Goal: Use online tool/utility: Utilize a website feature to perform a specific function

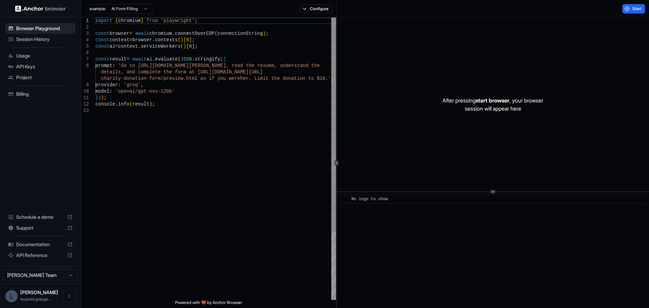
click at [124, 64] on div "import { chromium } from 'playwright' ; const browser = await chromium . connec…" at bounding box center [215, 204] width 241 height 372
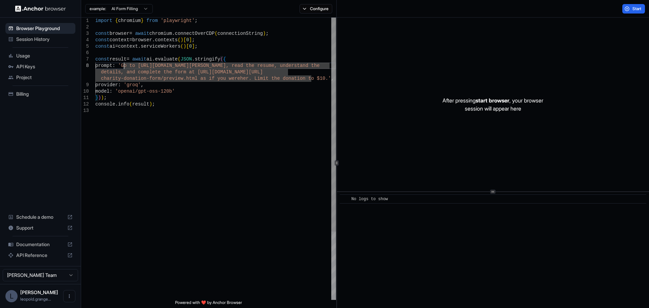
click at [311, 77] on div "import { chromium } from 'playwright' ; const browser = await chromium . connec…" at bounding box center [215, 204] width 241 height 372
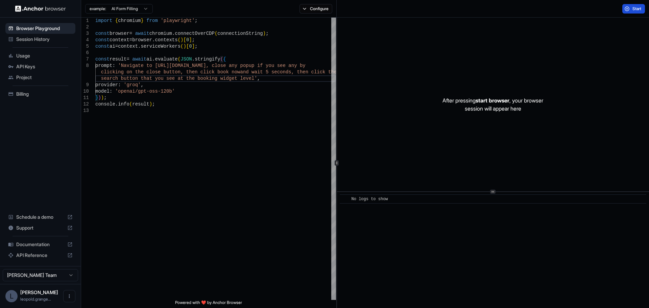
click at [634, 7] on span "Start" at bounding box center [637, 8] width 9 height 5
click at [622, 9] on button "Start" at bounding box center [633, 8] width 23 height 9
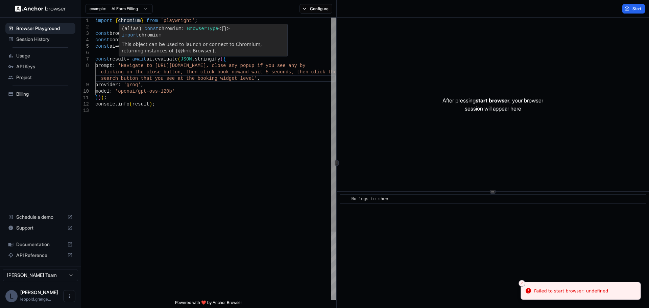
type textarea "**********"
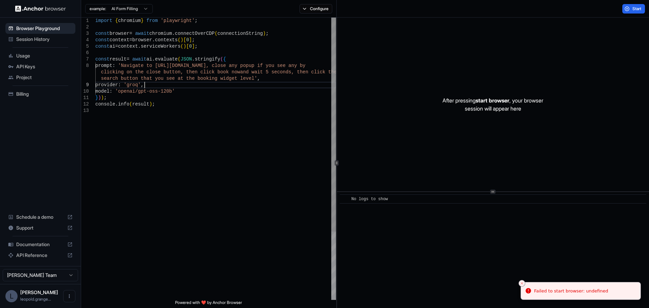
click at [147, 86] on div "import { chromium } from 'playwright' ; const browser = await chromium . connec…" at bounding box center [215, 204] width 241 height 372
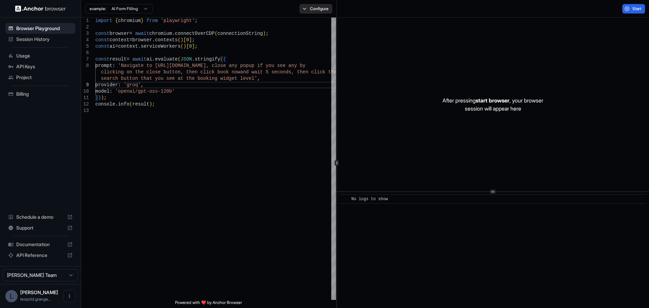
click at [314, 11] on button "Configure" at bounding box center [316, 8] width 33 height 9
